Goal: Task Accomplishment & Management: Use online tool/utility

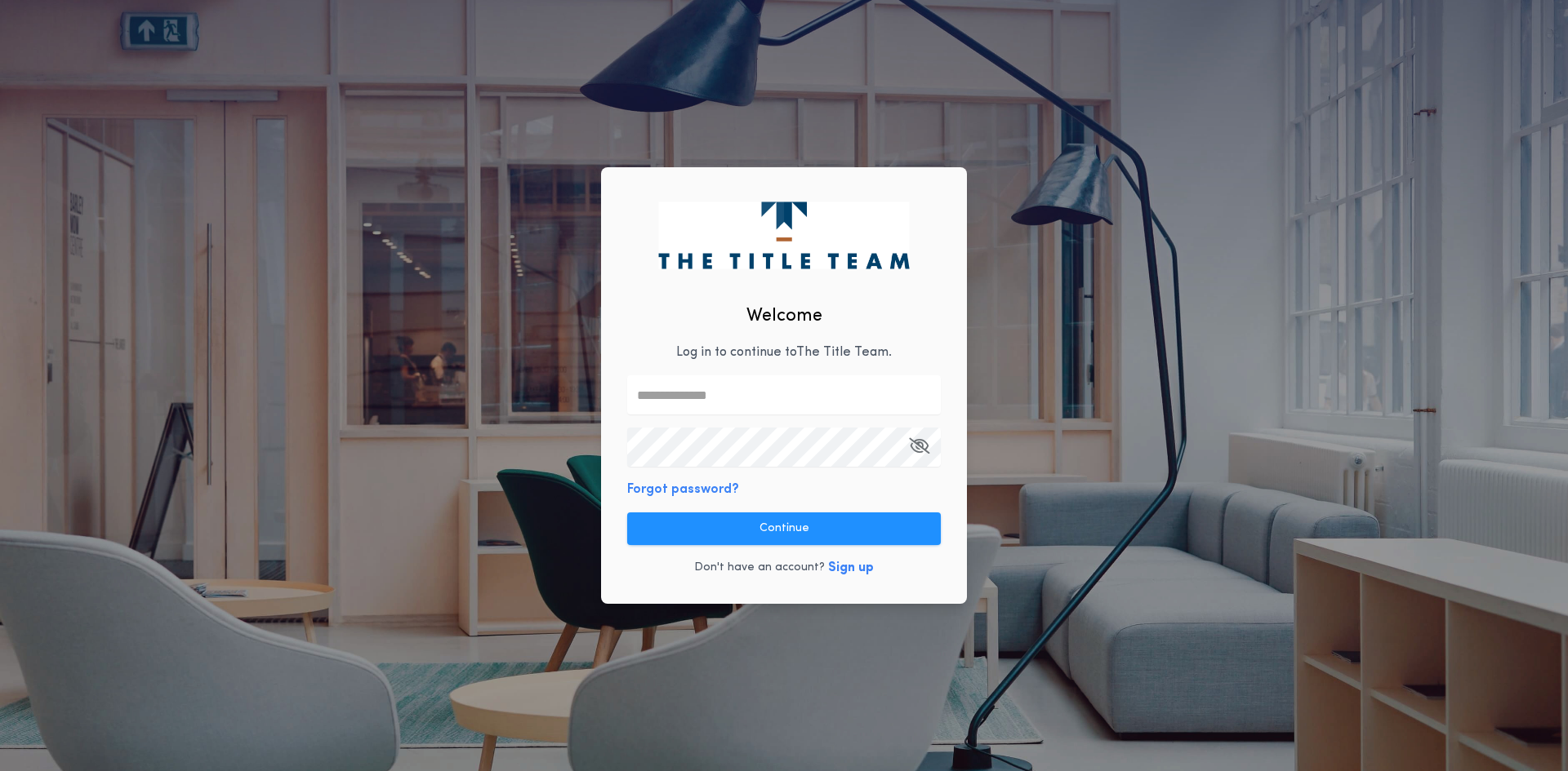
click at [715, 357] on p "Log in to continue to The Title Team ." at bounding box center [784, 353] width 216 height 20
click at [701, 398] on input "text" at bounding box center [783, 395] width 313 height 39
type input "**********"
click at [966, 500] on div "**********" at bounding box center [784, 386] width 366 height 438
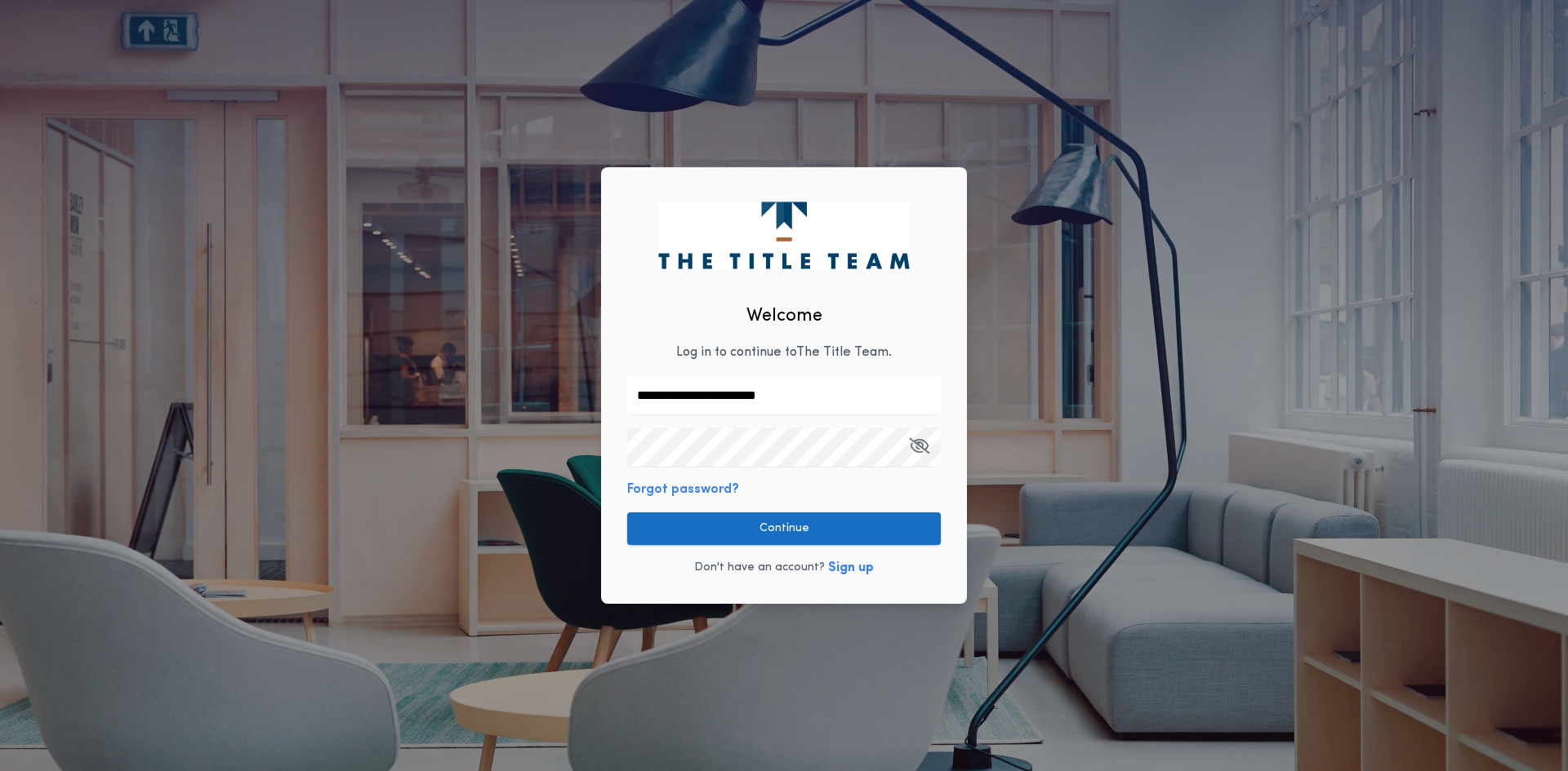
click at [862, 525] on button "Continue" at bounding box center [783, 529] width 313 height 33
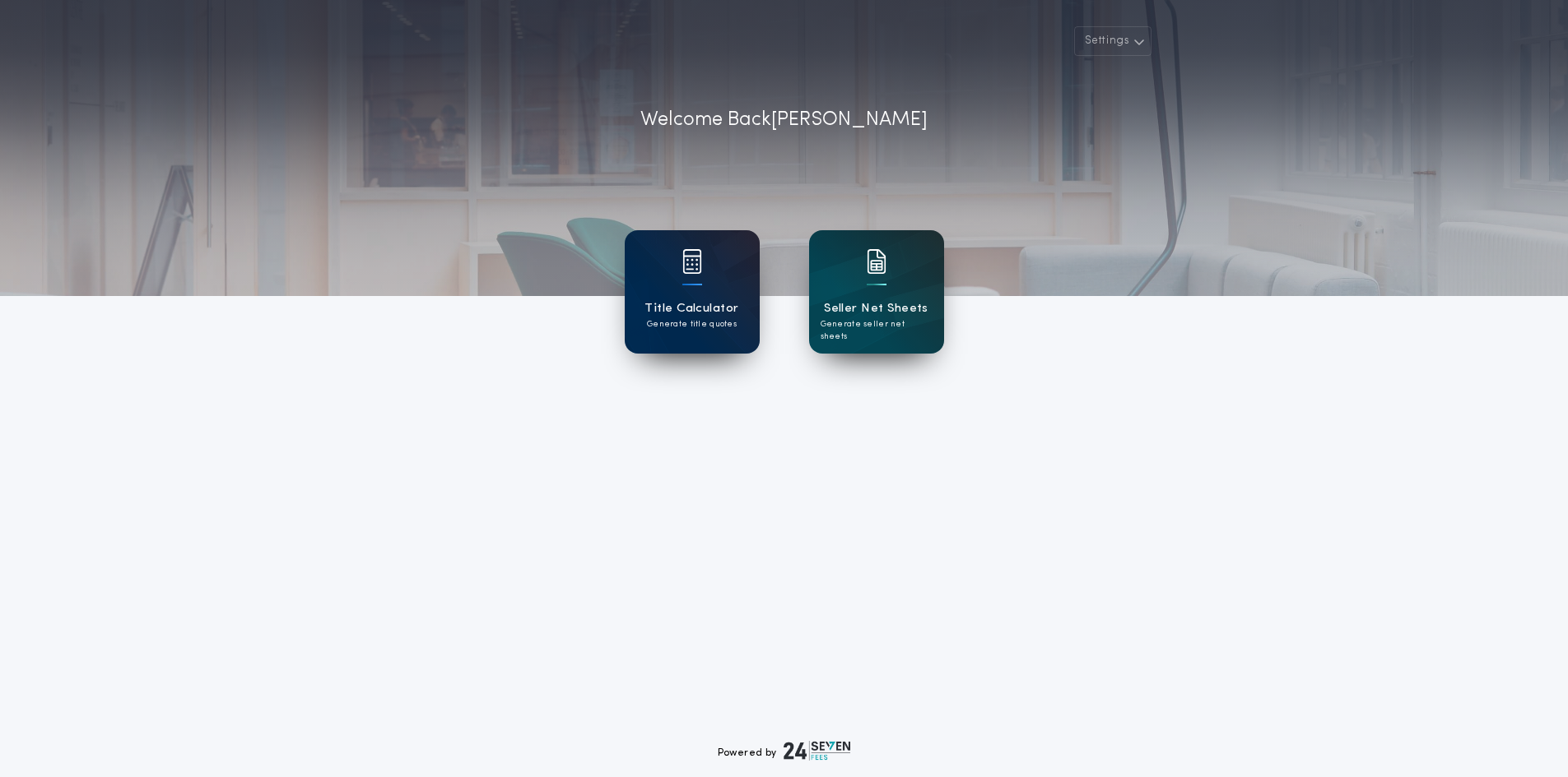
click at [642, 276] on div "Title Calculator Generate title quotes" at bounding box center [692, 292] width 135 height 124
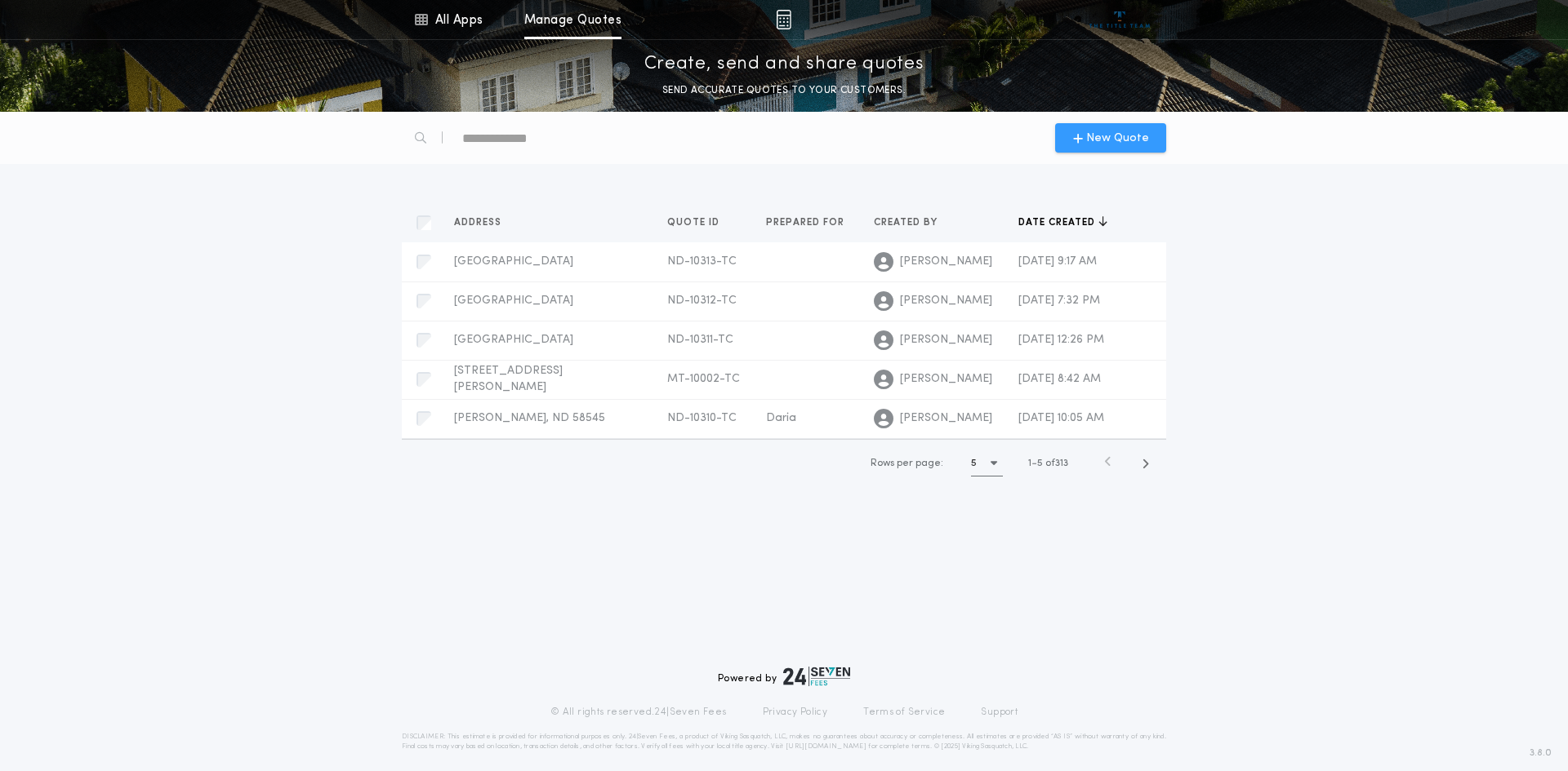
click at [1098, 139] on span "New Quote" at bounding box center [1118, 138] width 63 height 17
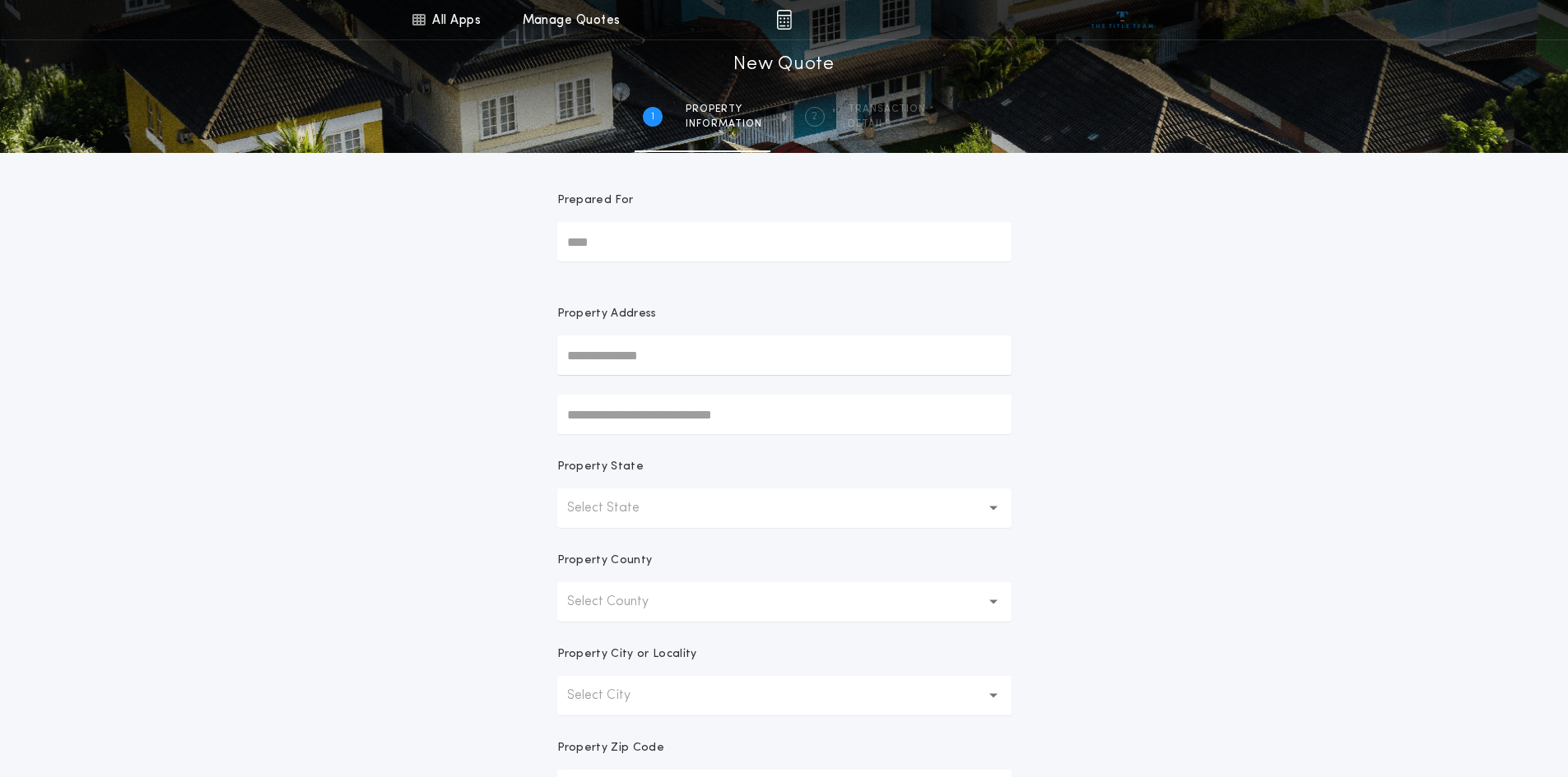
click at [674, 247] on input "Prepared For" at bounding box center [784, 241] width 454 height 39
type input "***"
click at [663, 348] on input "text" at bounding box center [784, 355] width 454 height 39
type input "**********"
click at [625, 501] on p "Select State" at bounding box center [616, 509] width 99 height 20
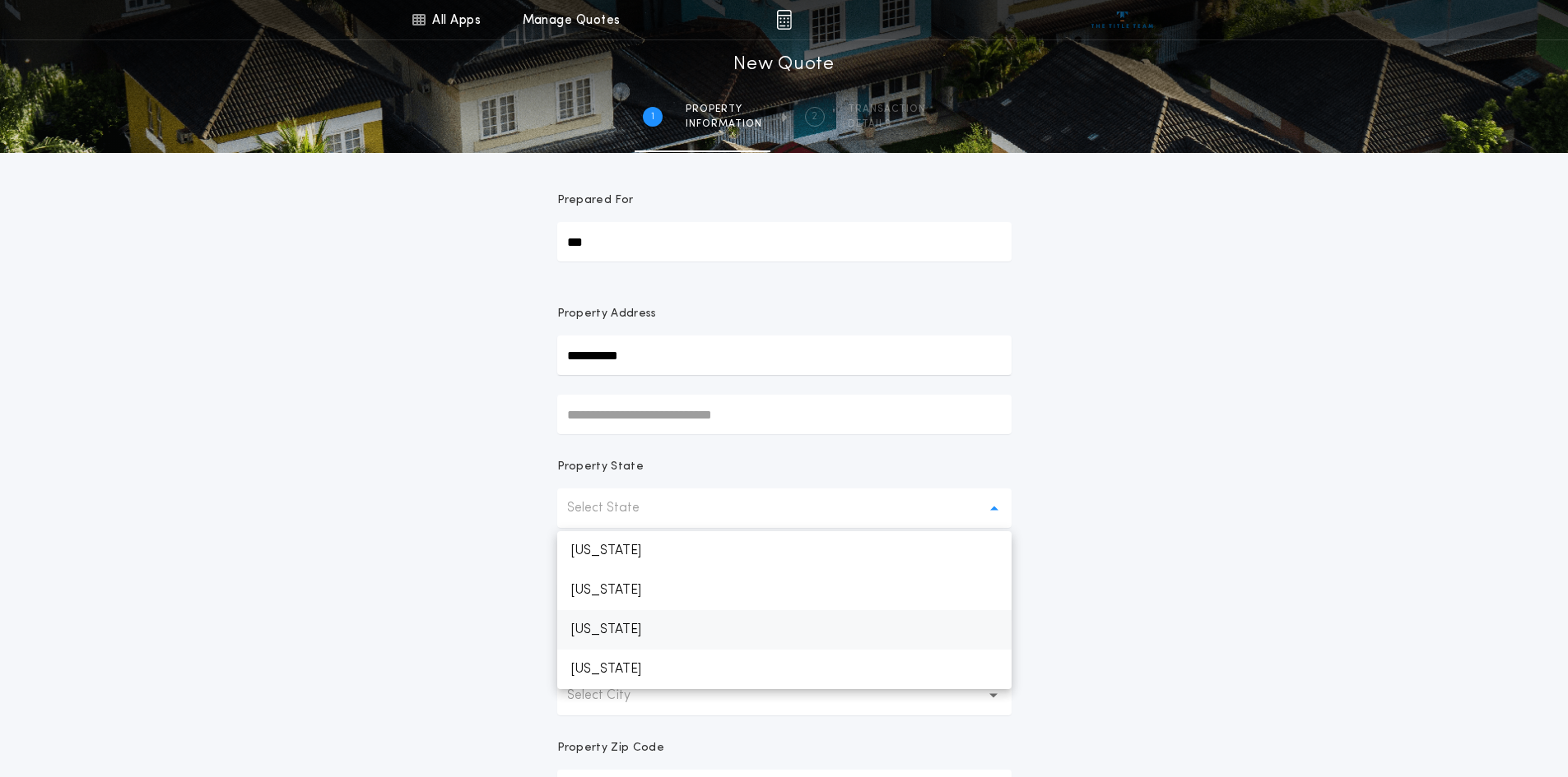
click at [645, 625] on p "[US_STATE]" at bounding box center [784, 630] width 454 height 39
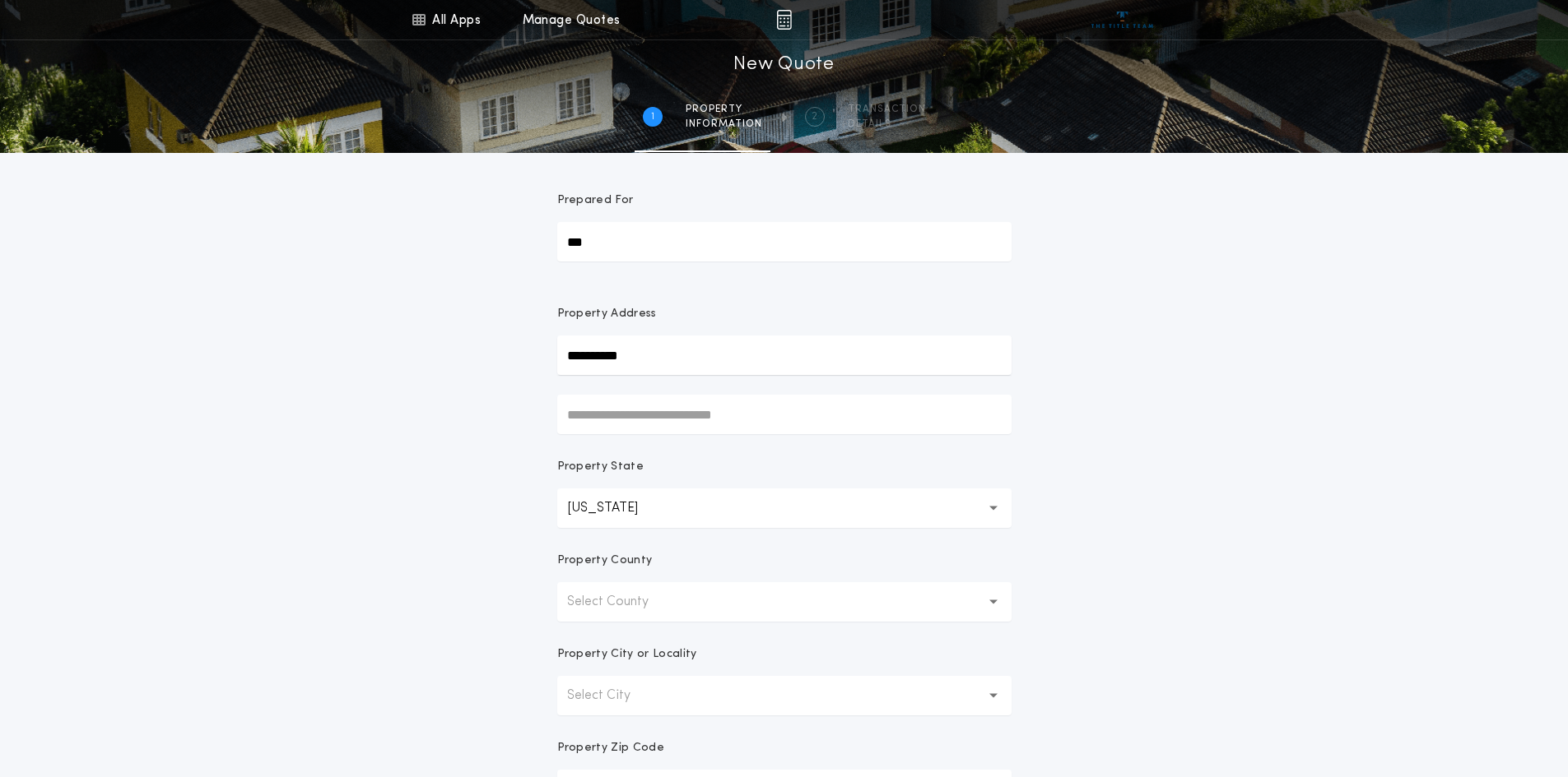
click at [641, 606] on p "Select County" at bounding box center [621, 602] width 107 height 20
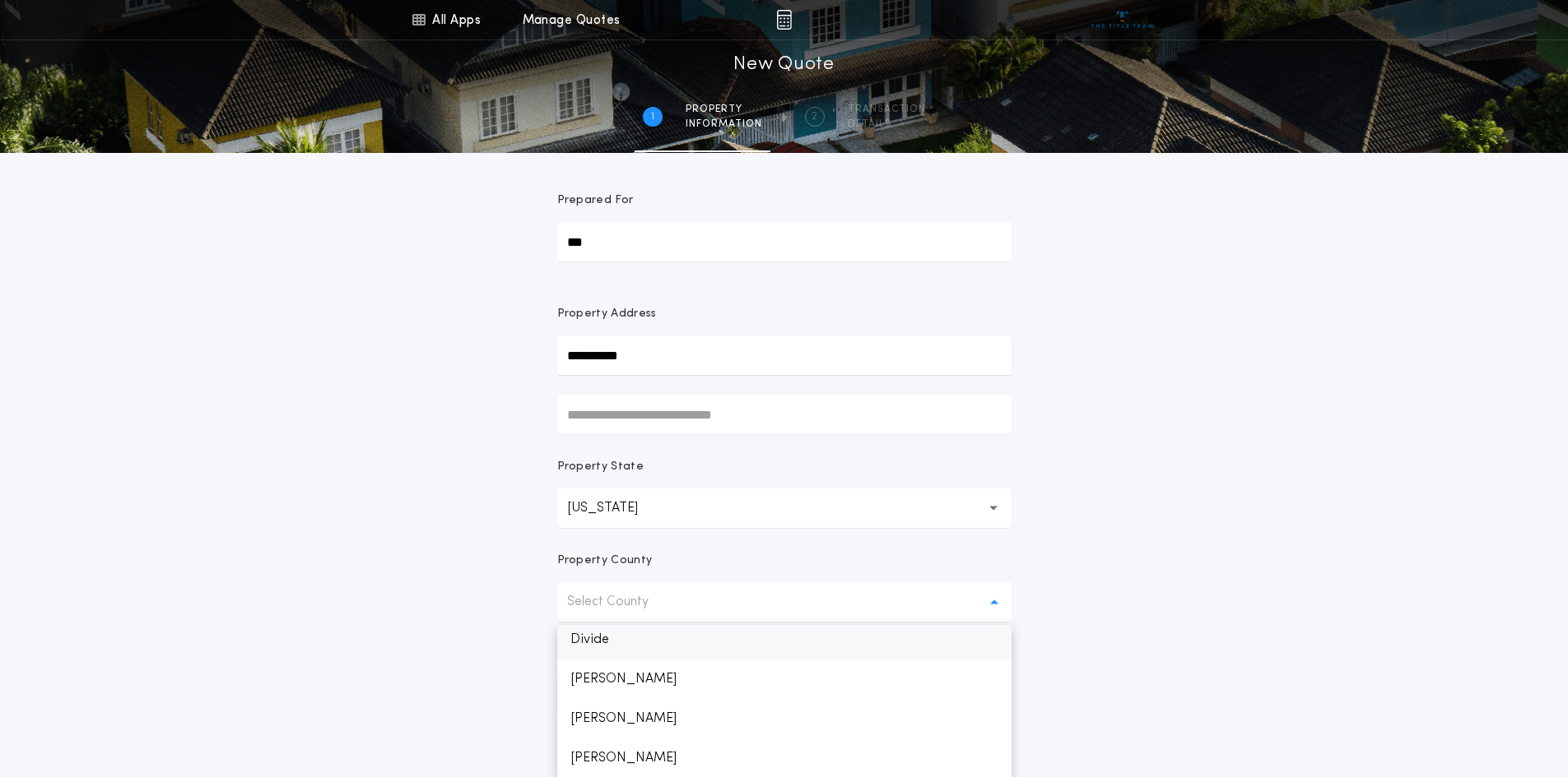
scroll to position [411, 0]
click at [602, 701] on p "[PERSON_NAME]" at bounding box center [784, 707] width 454 height 39
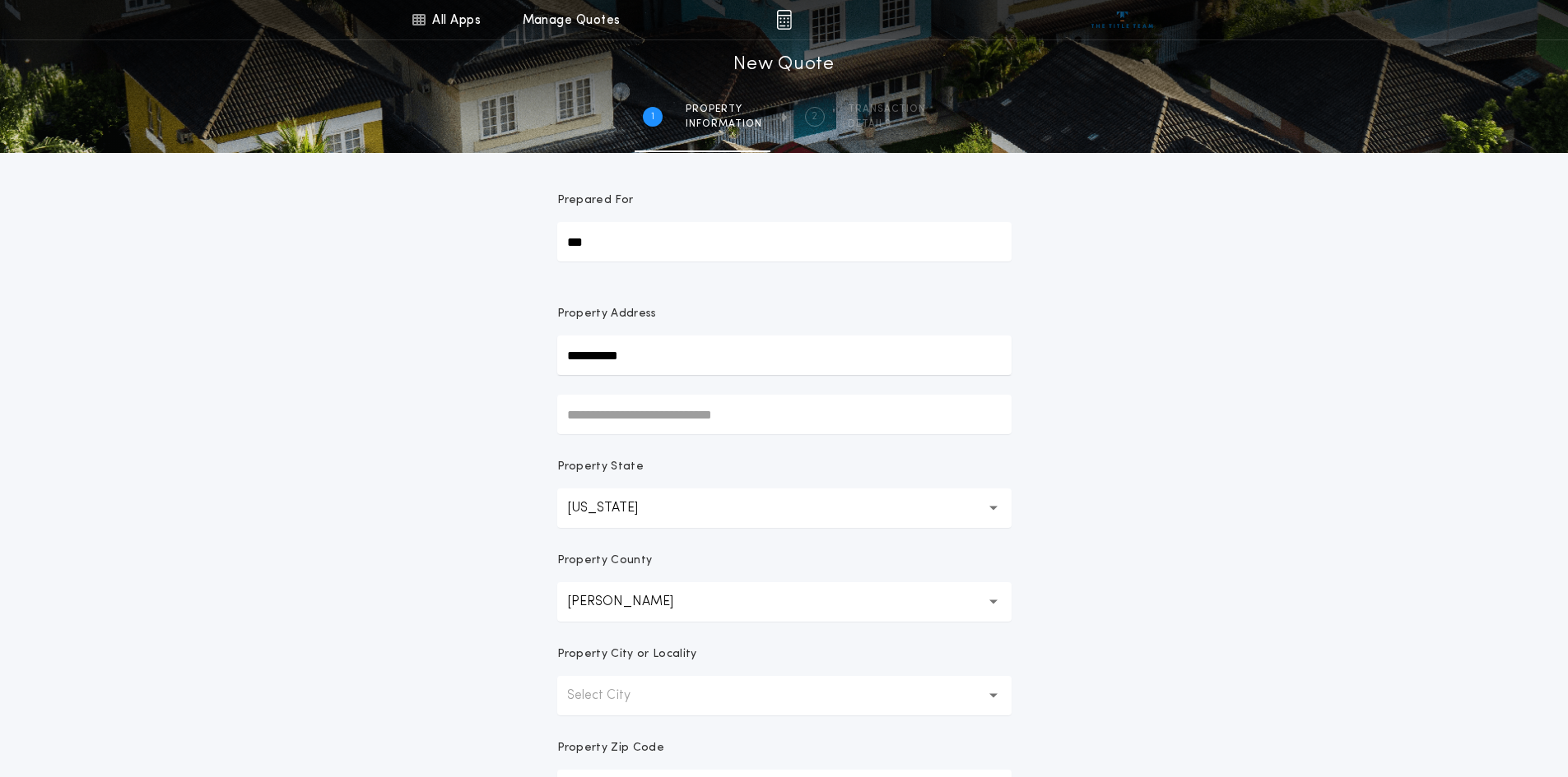
scroll to position [82, 0]
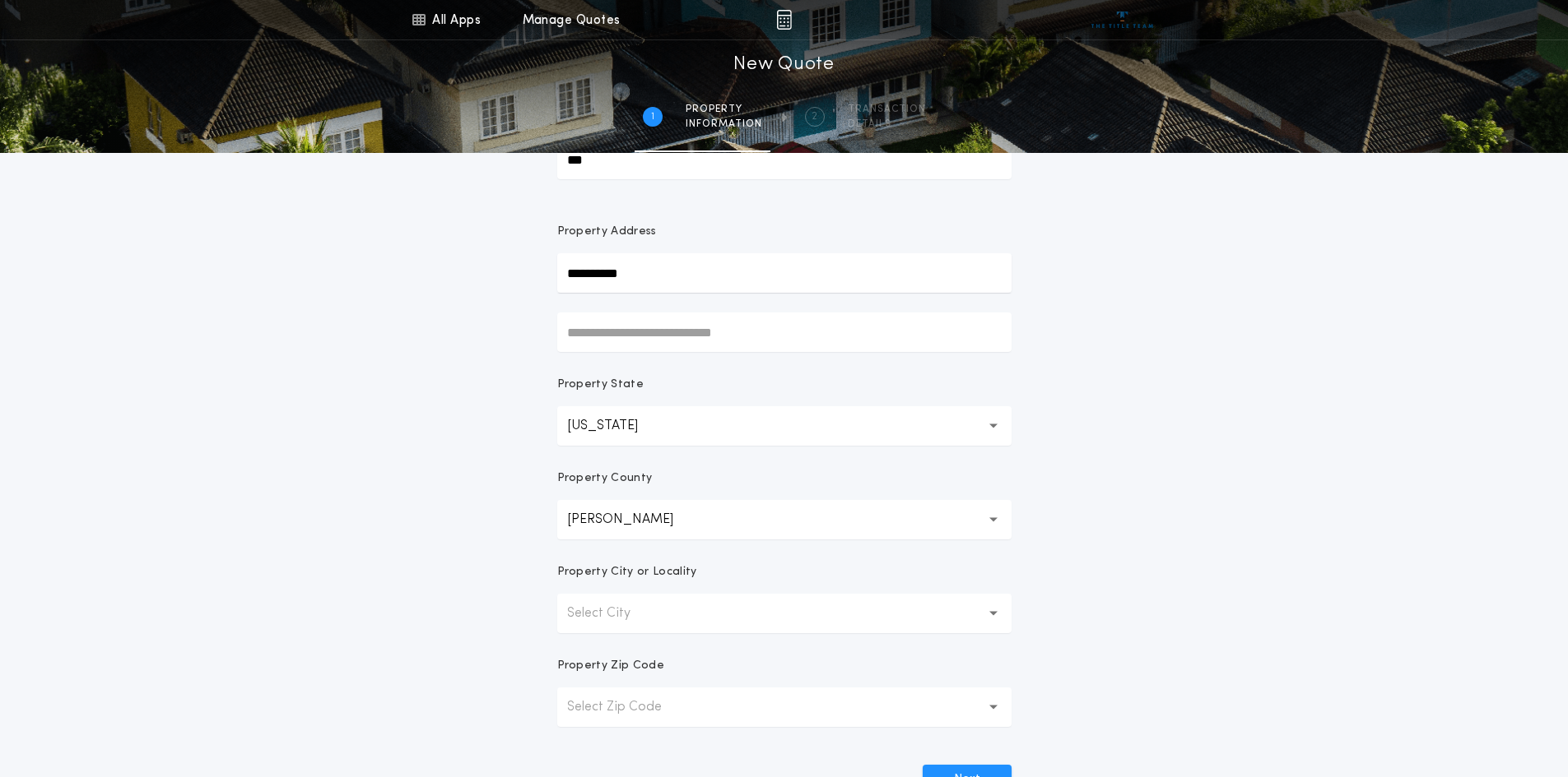
click at [660, 616] on button "Select City" at bounding box center [784, 613] width 454 height 39
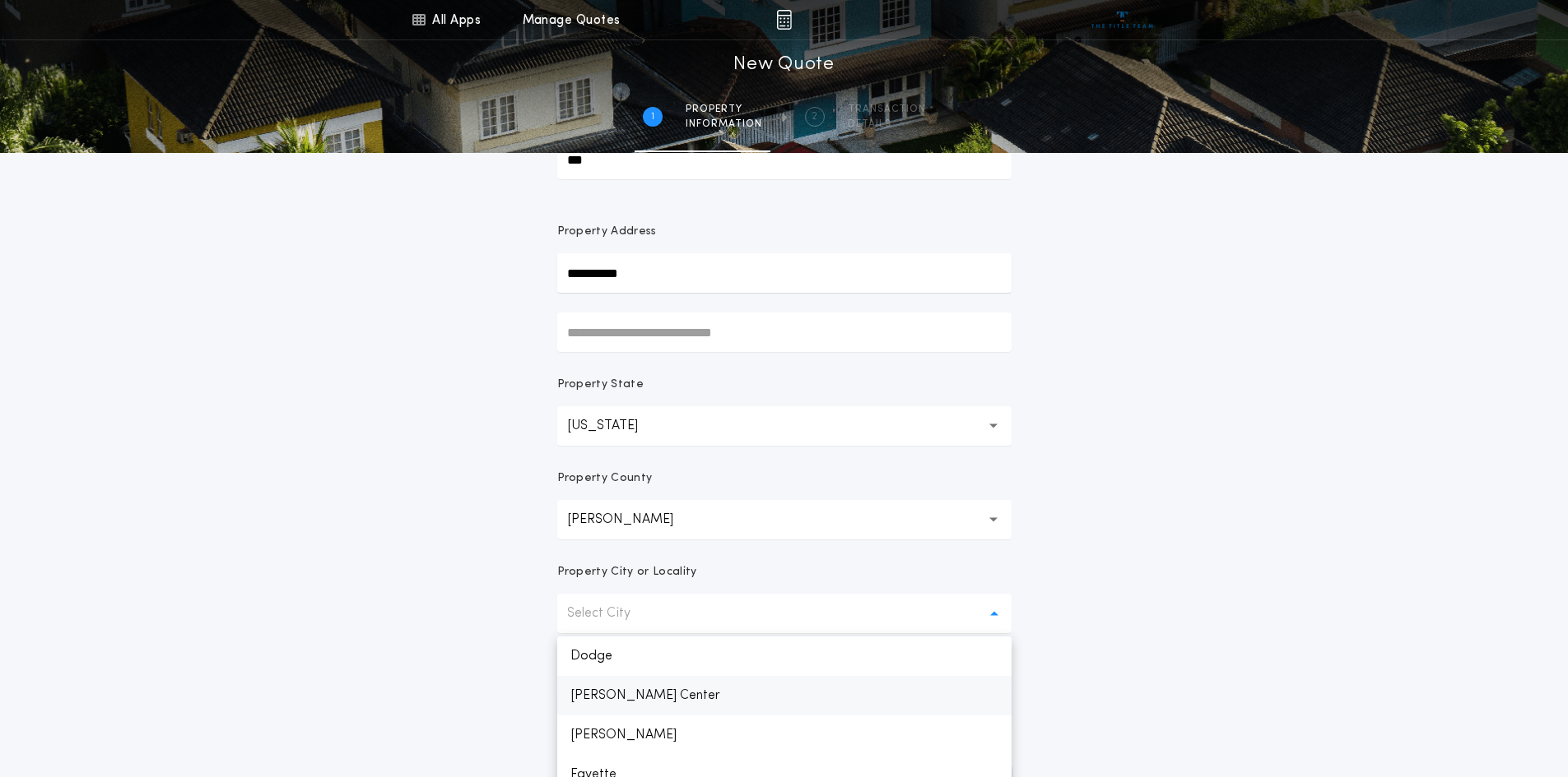
click at [615, 691] on p "[PERSON_NAME] Center" at bounding box center [784, 695] width 454 height 39
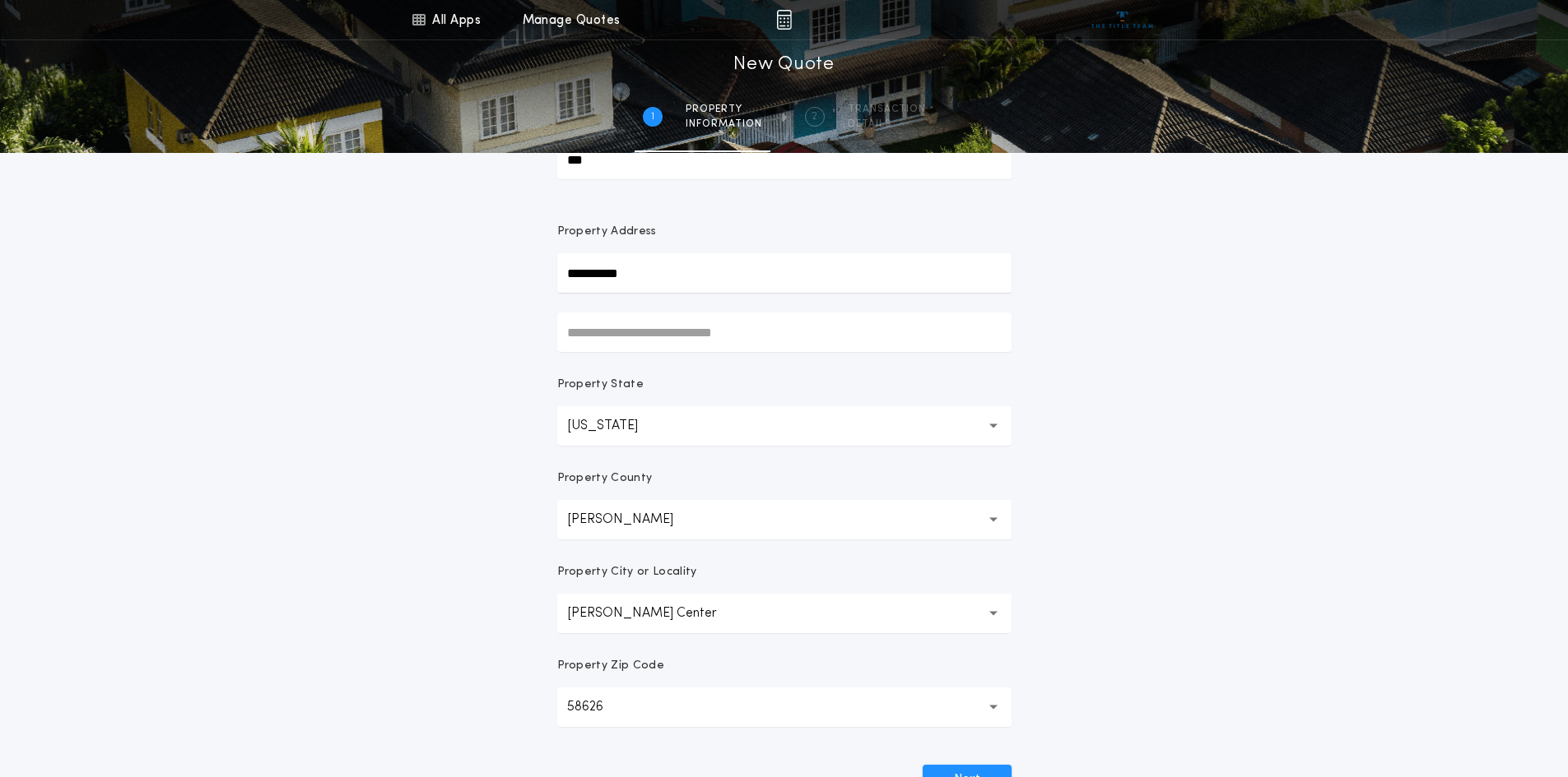
scroll to position [165, 0]
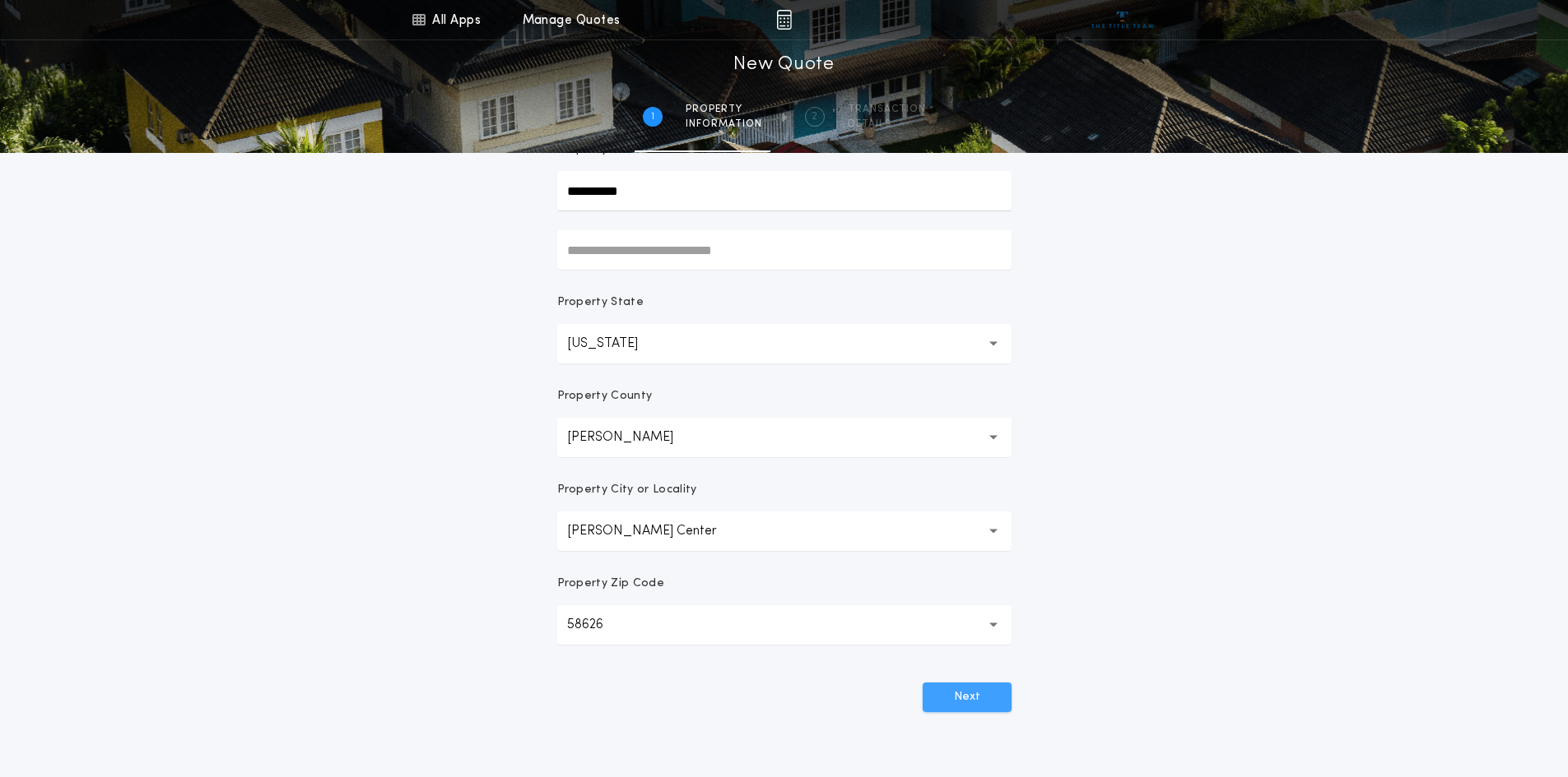
click at [983, 701] on button "Next" at bounding box center [967, 698] width 89 height 30
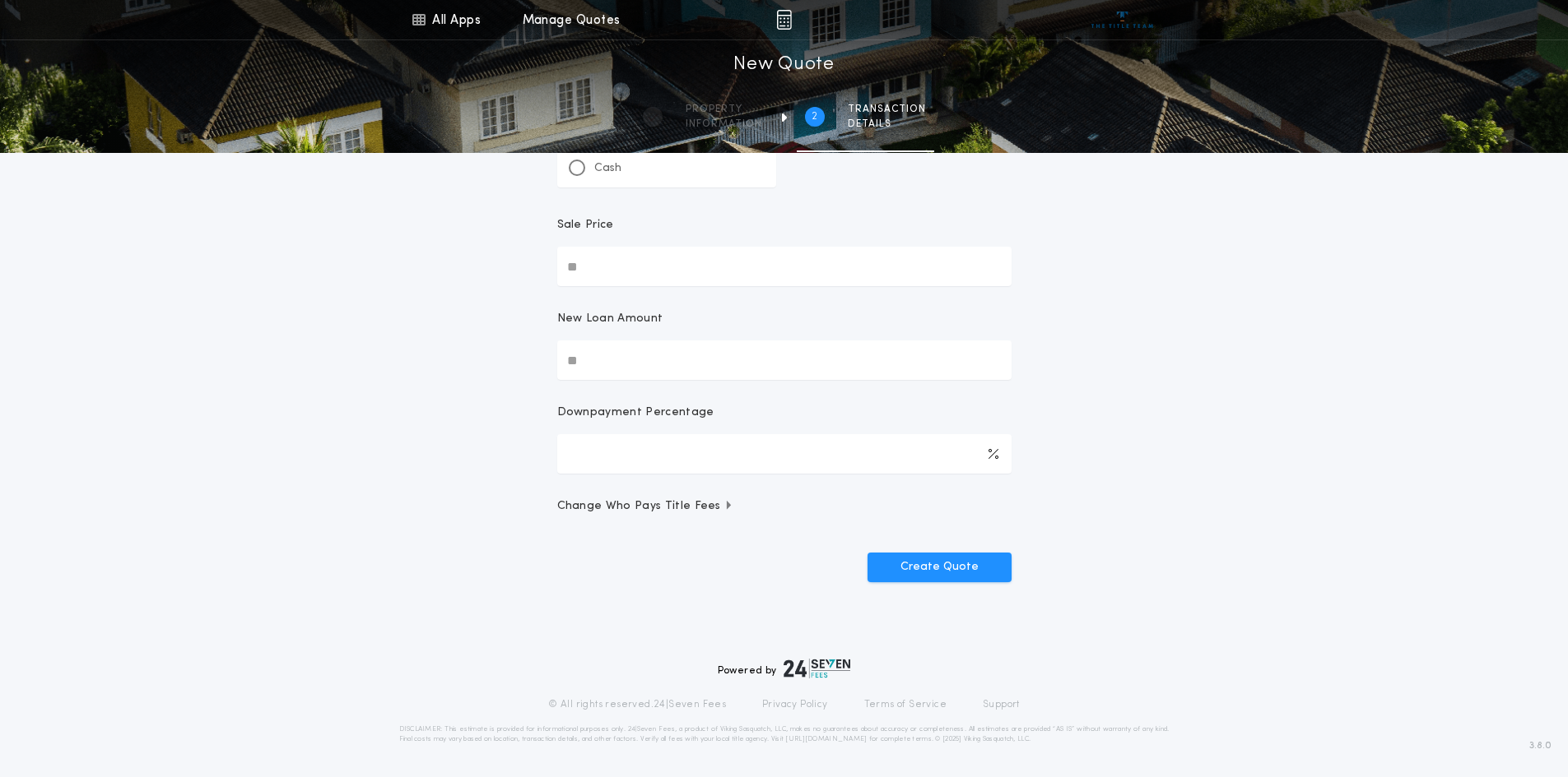
scroll to position [0, 0]
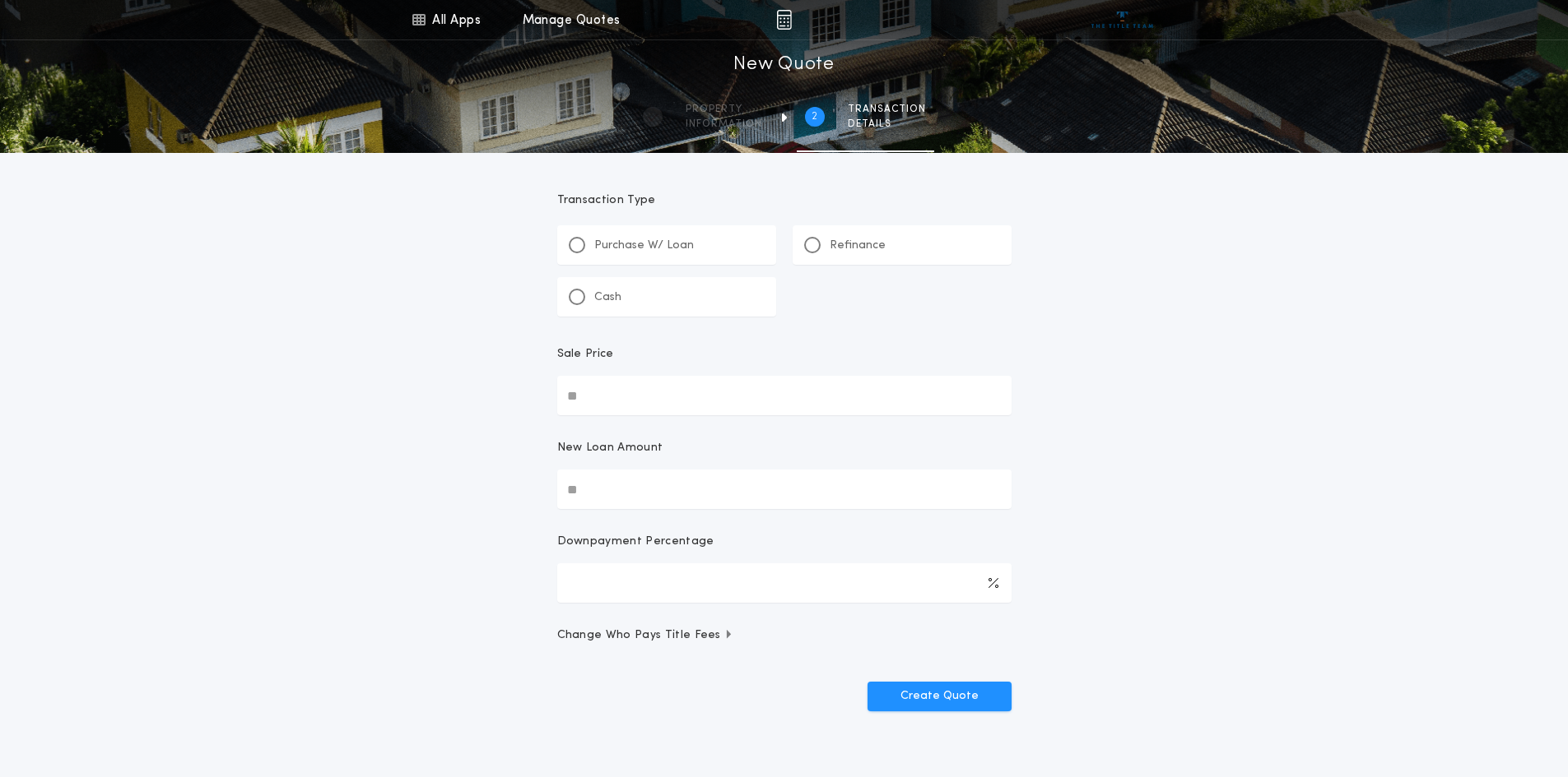
click at [622, 302] on div "Cash" at bounding box center [666, 297] width 219 height 39
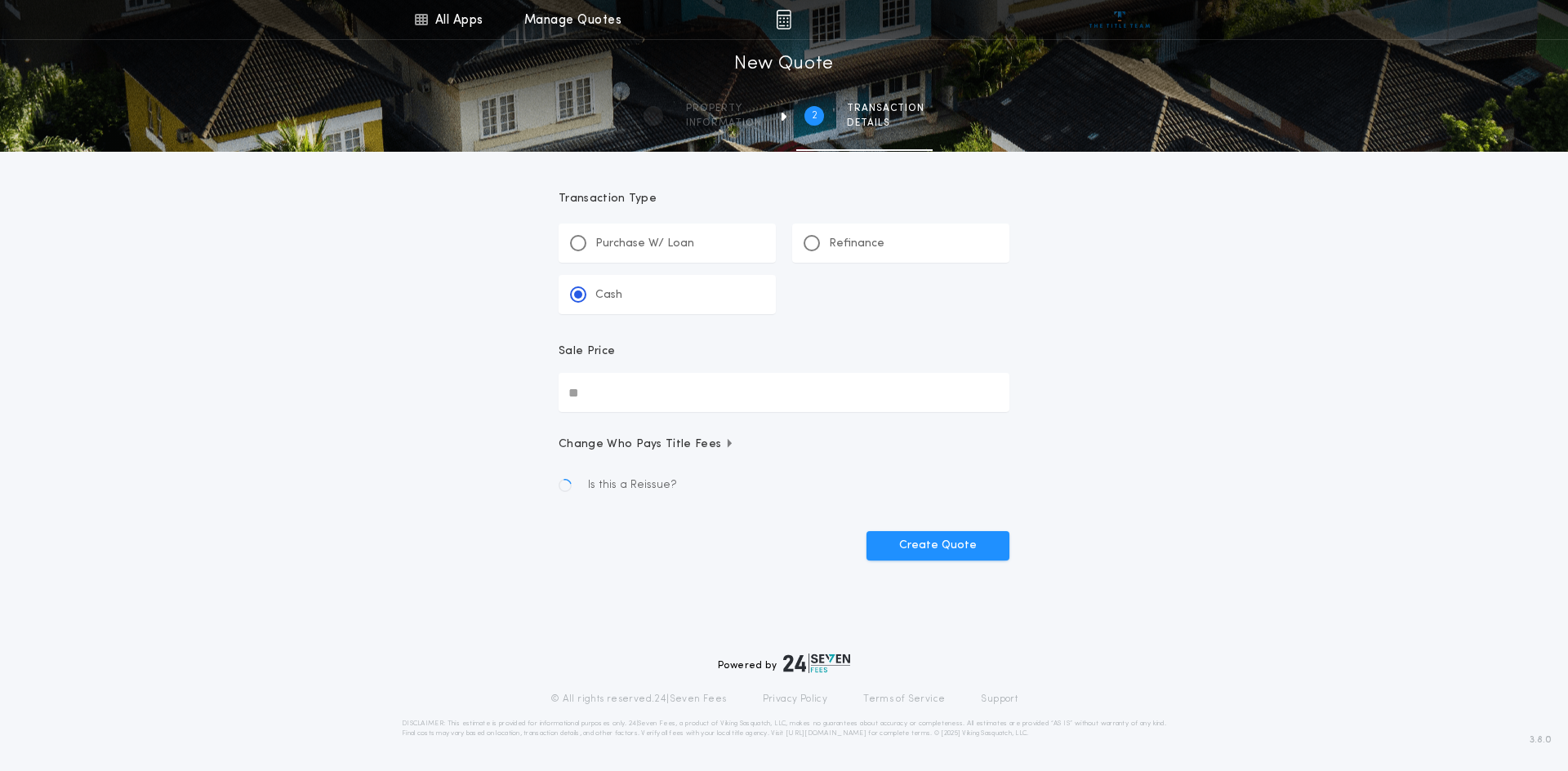
click at [621, 404] on input "Sale Price" at bounding box center [783, 392] width 451 height 39
click at [1294, 339] on div "All Apps Title Calculator Seller Net Sheets Menu All Apps Manage Quotes 2 /2 Ne…" at bounding box center [784, 292] width 1568 height 583
click at [695, 406] on input "Sale Price" at bounding box center [783, 392] width 451 height 39
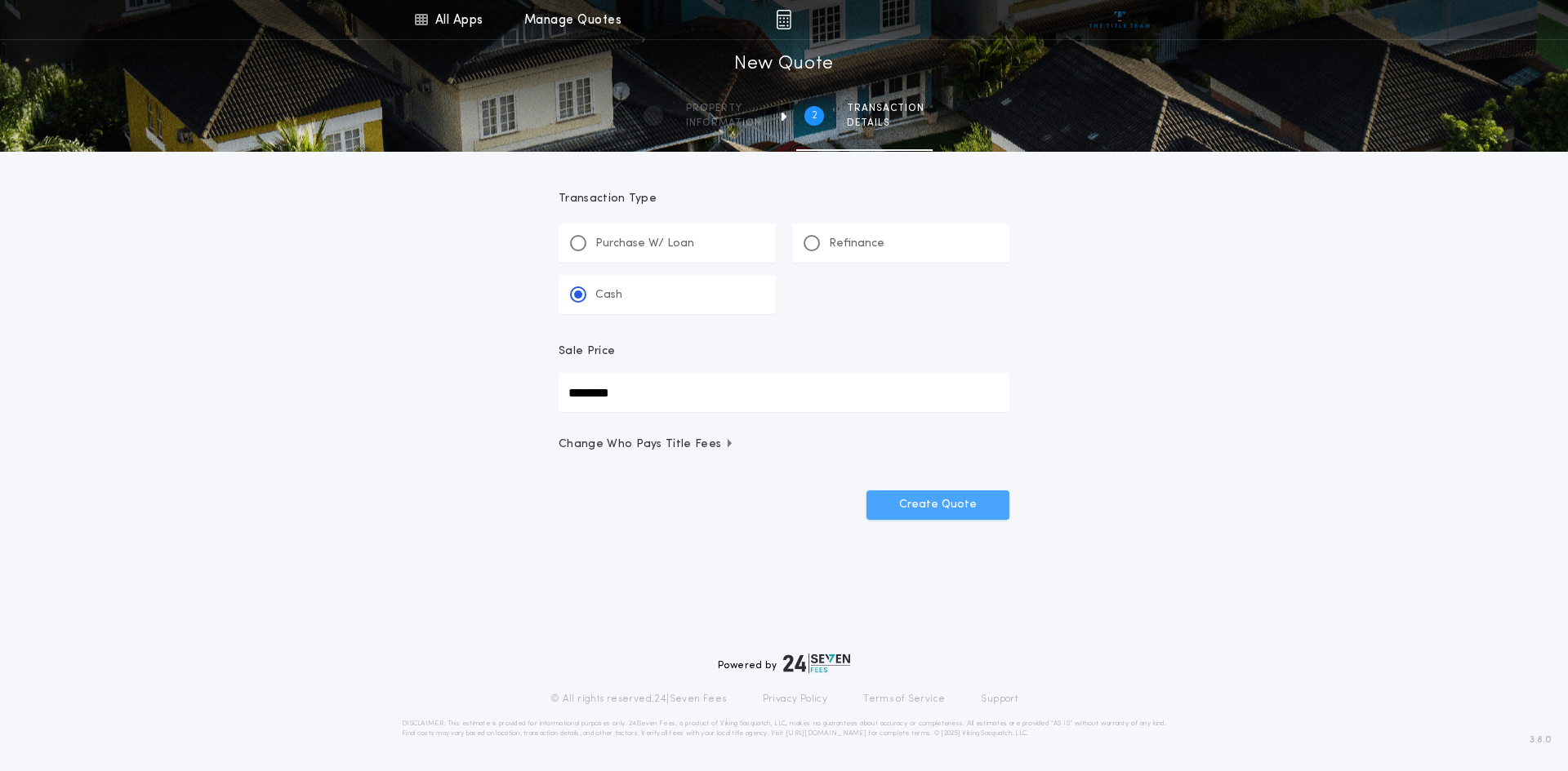
type input "********"
click at [941, 512] on button "Create Quote" at bounding box center [938, 505] width 143 height 30
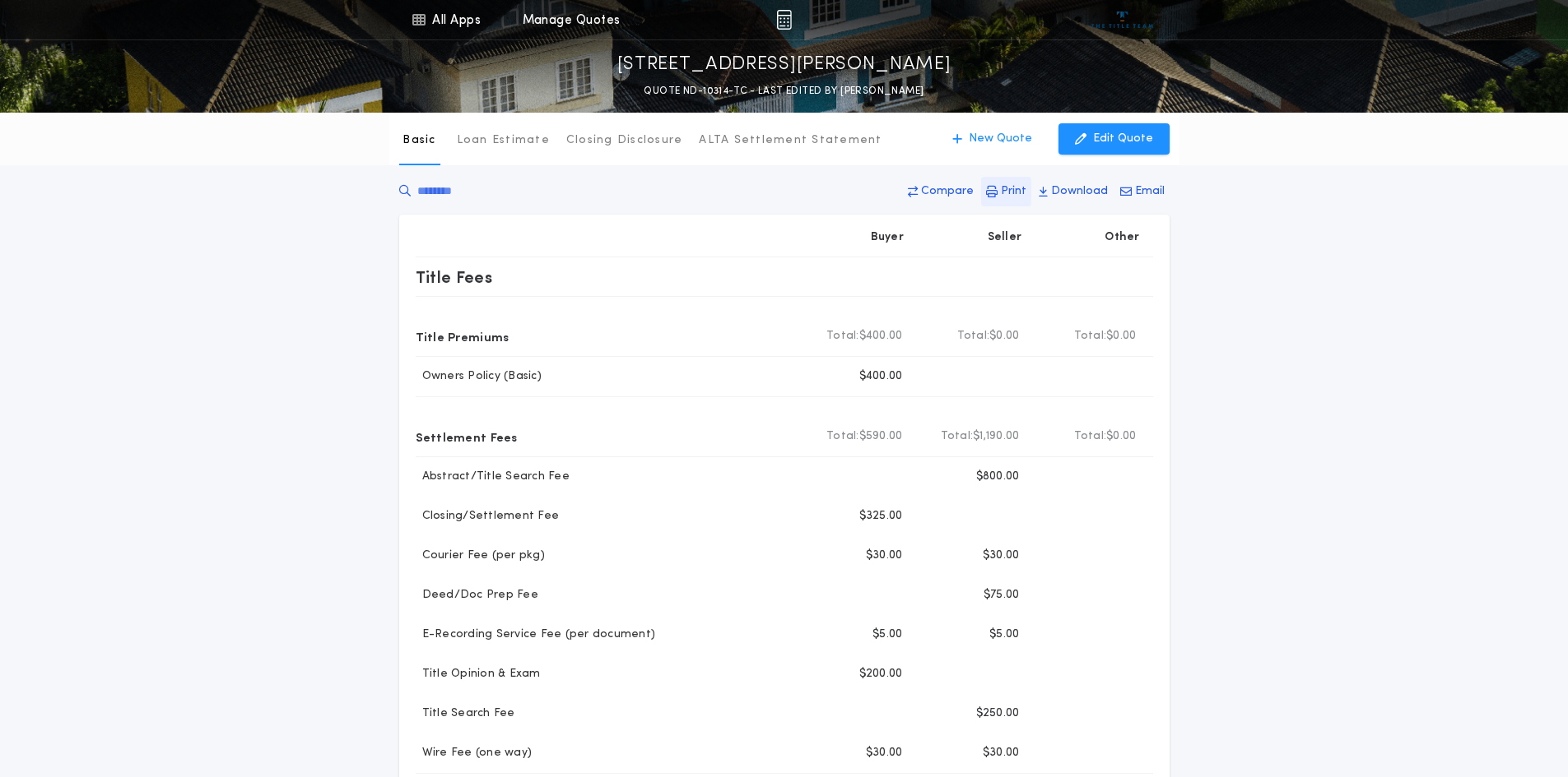
click at [1009, 196] on p "Print" at bounding box center [1014, 192] width 25 height 16
